Goal: Task Accomplishment & Management: Manage account settings

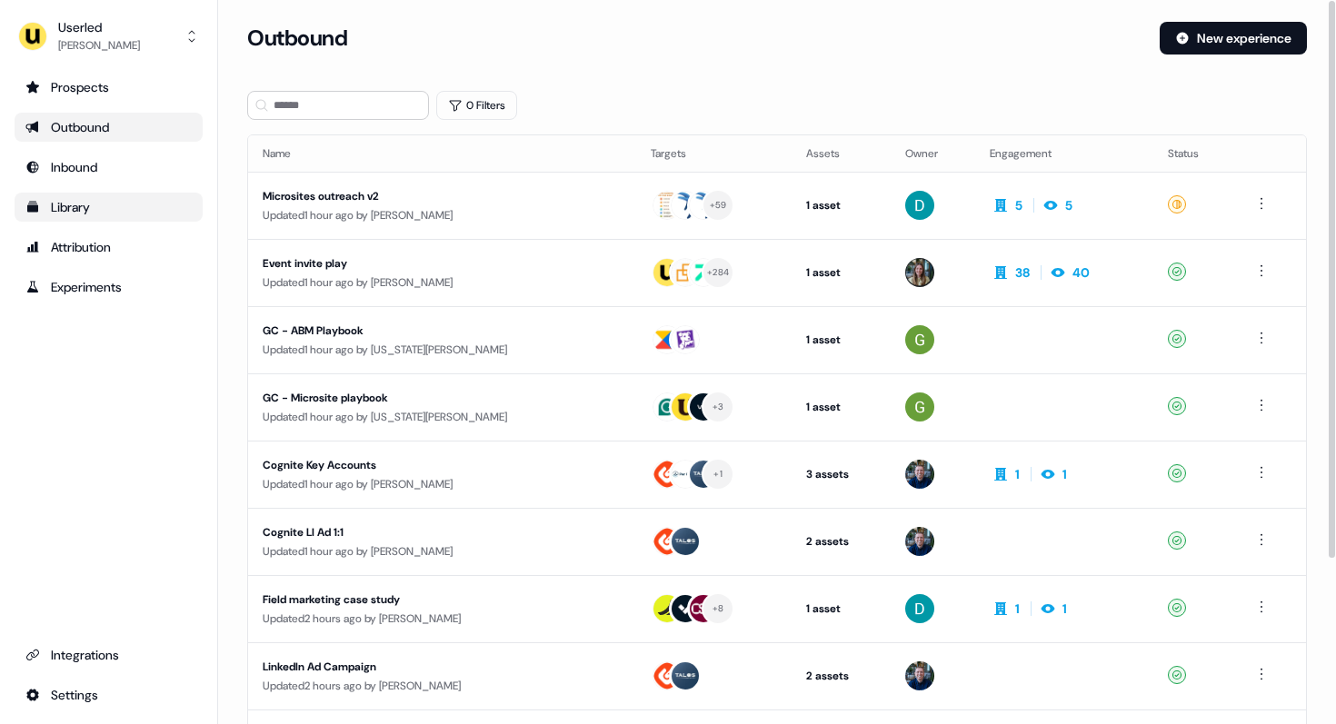
click at [72, 206] on div "Library" at bounding box center [108, 207] width 166 height 18
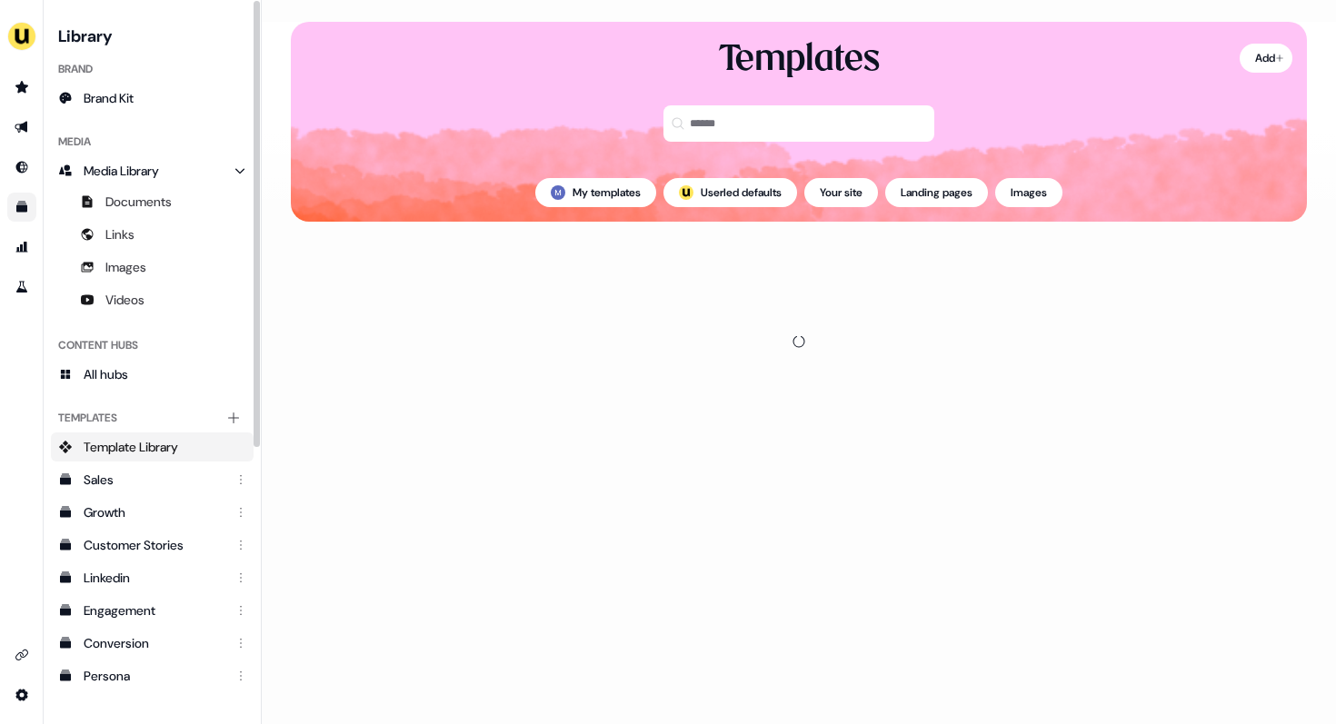
click at [104, 41] on h3 "Library" at bounding box center [152, 34] width 203 height 25
click at [29, 38] on img "side nav menu" at bounding box center [21, 36] width 29 height 29
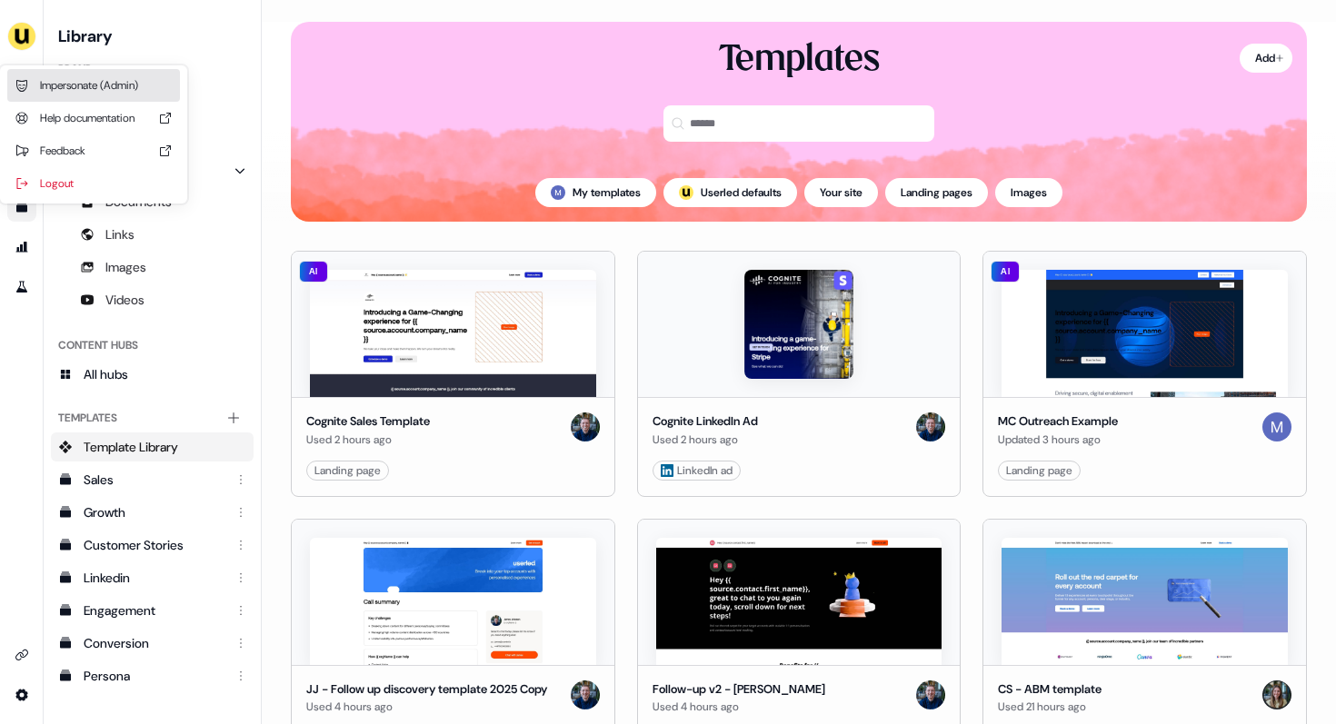
click at [124, 83] on div "Impersonate (Admin)" at bounding box center [93, 85] width 173 height 33
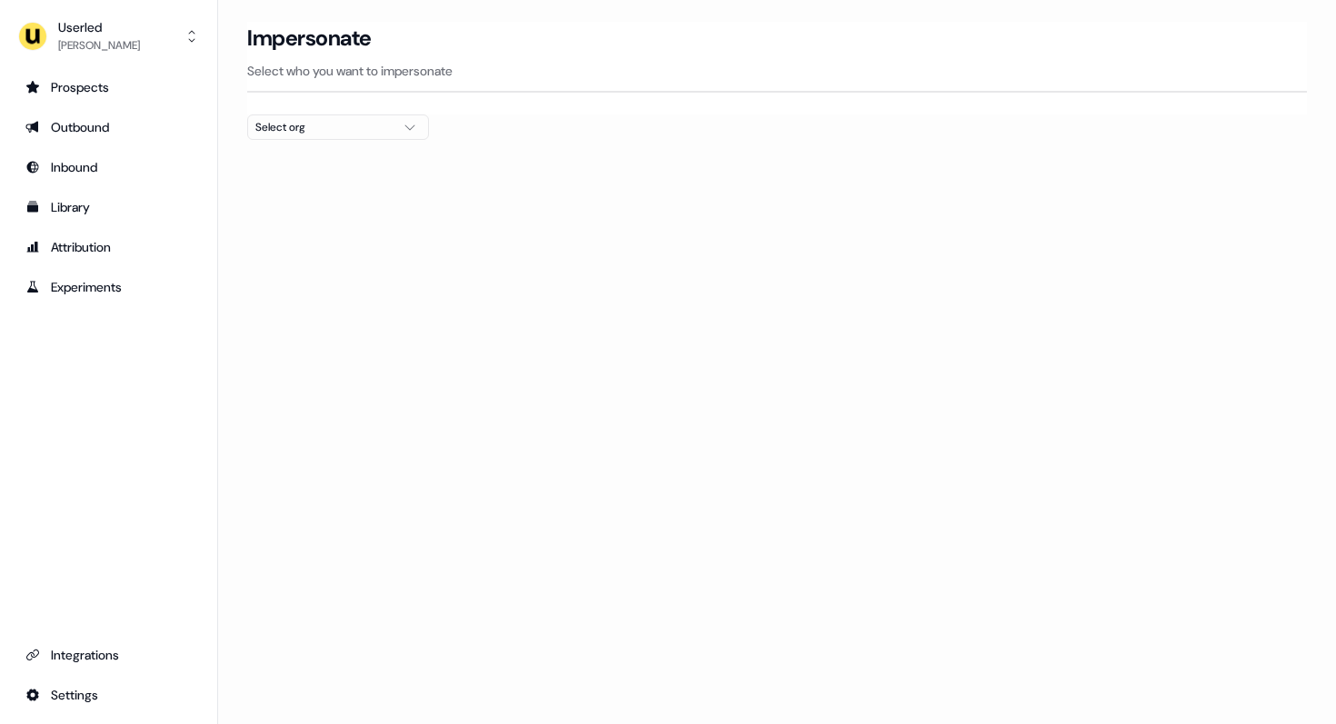
click at [318, 125] on div "Select org" at bounding box center [323, 127] width 136 height 18
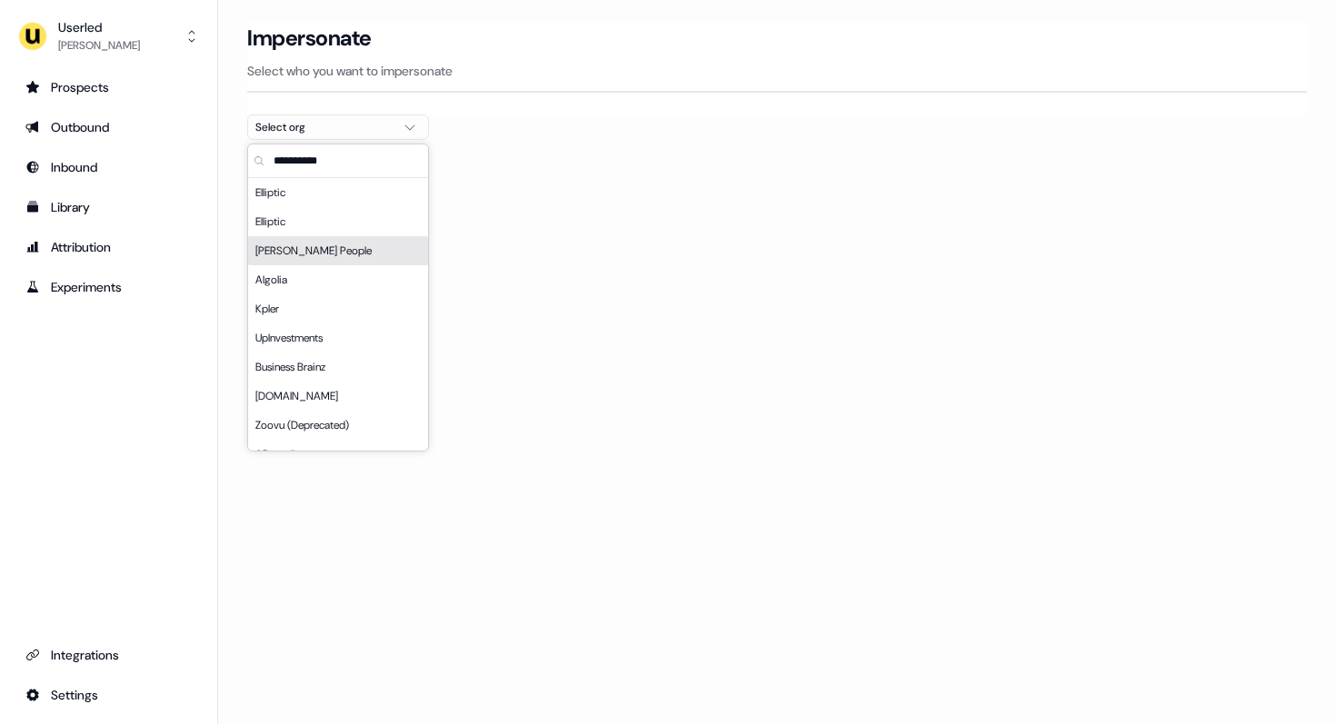
click at [313, 257] on div "Maki People" at bounding box center [338, 250] width 180 height 29
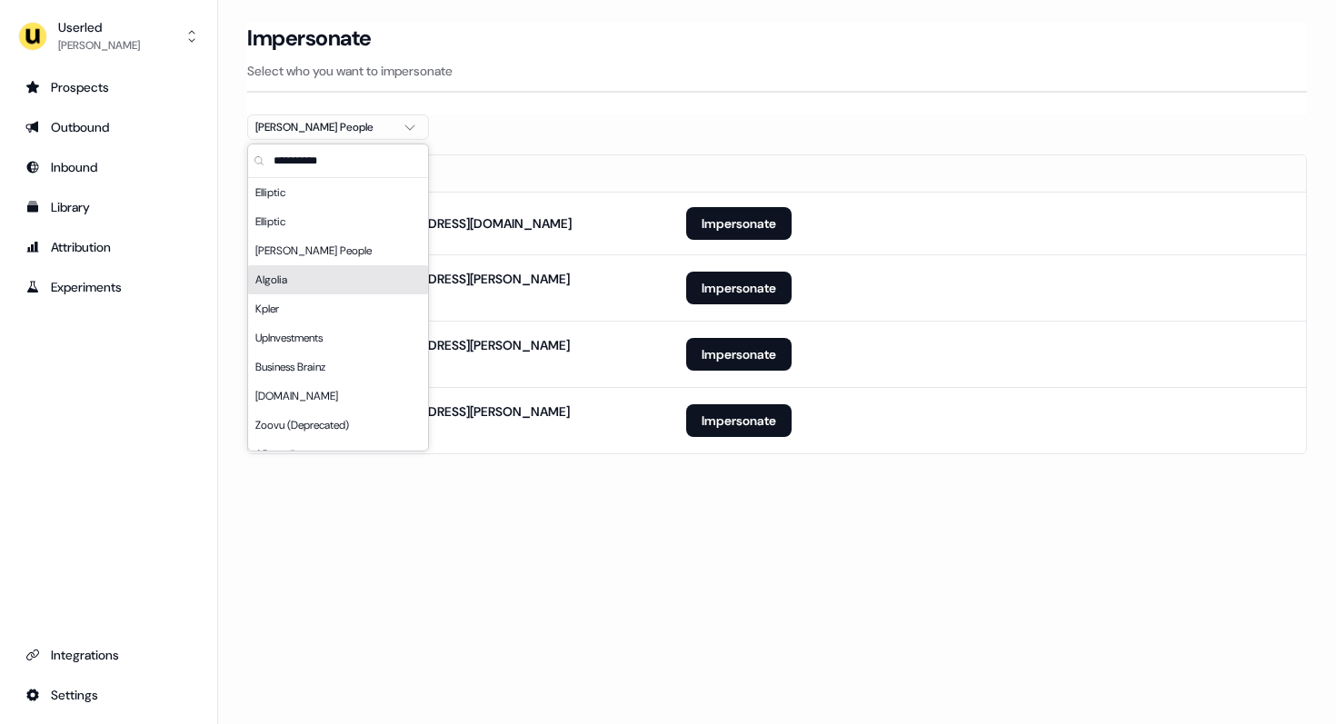
click at [683, 169] on th at bounding box center [989, 173] width 634 height 36
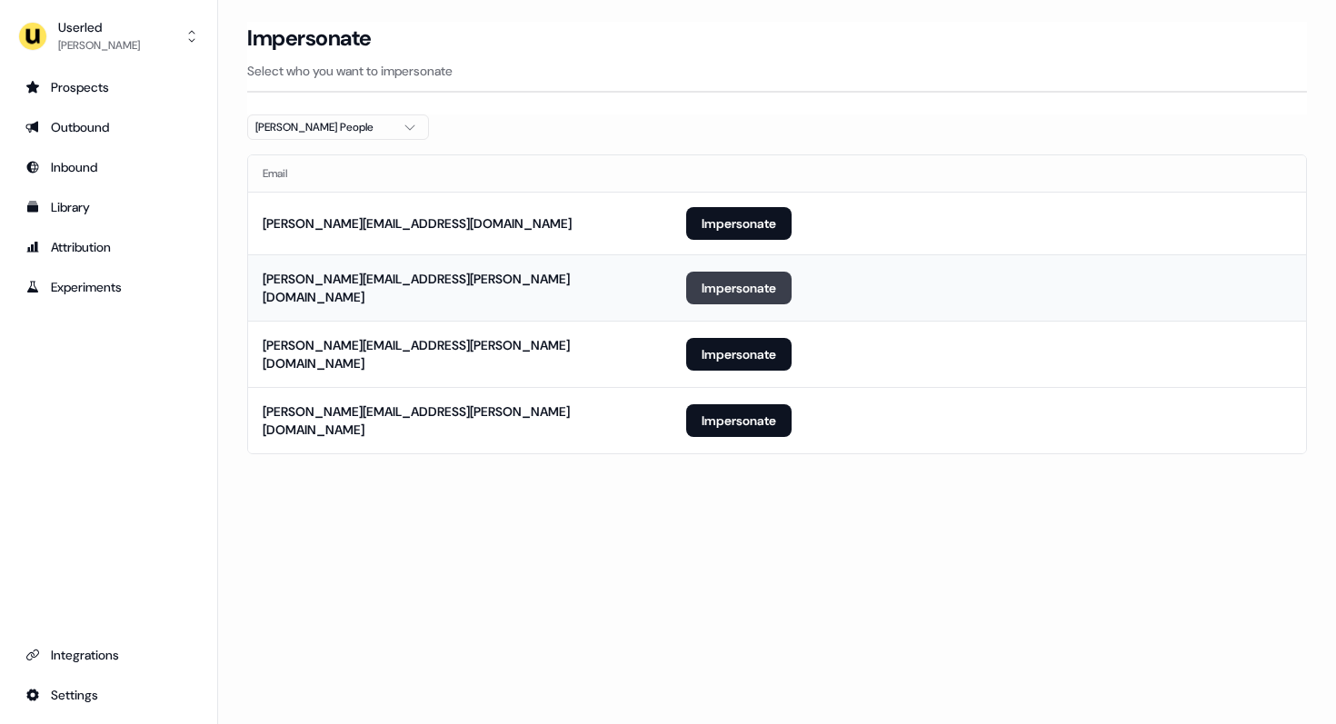
click at [727, 298] on button "Impersonate" at bounding box center [738, 288] width 105 height 33
